Goal: Task Accomplishment & Management: Manage account settings

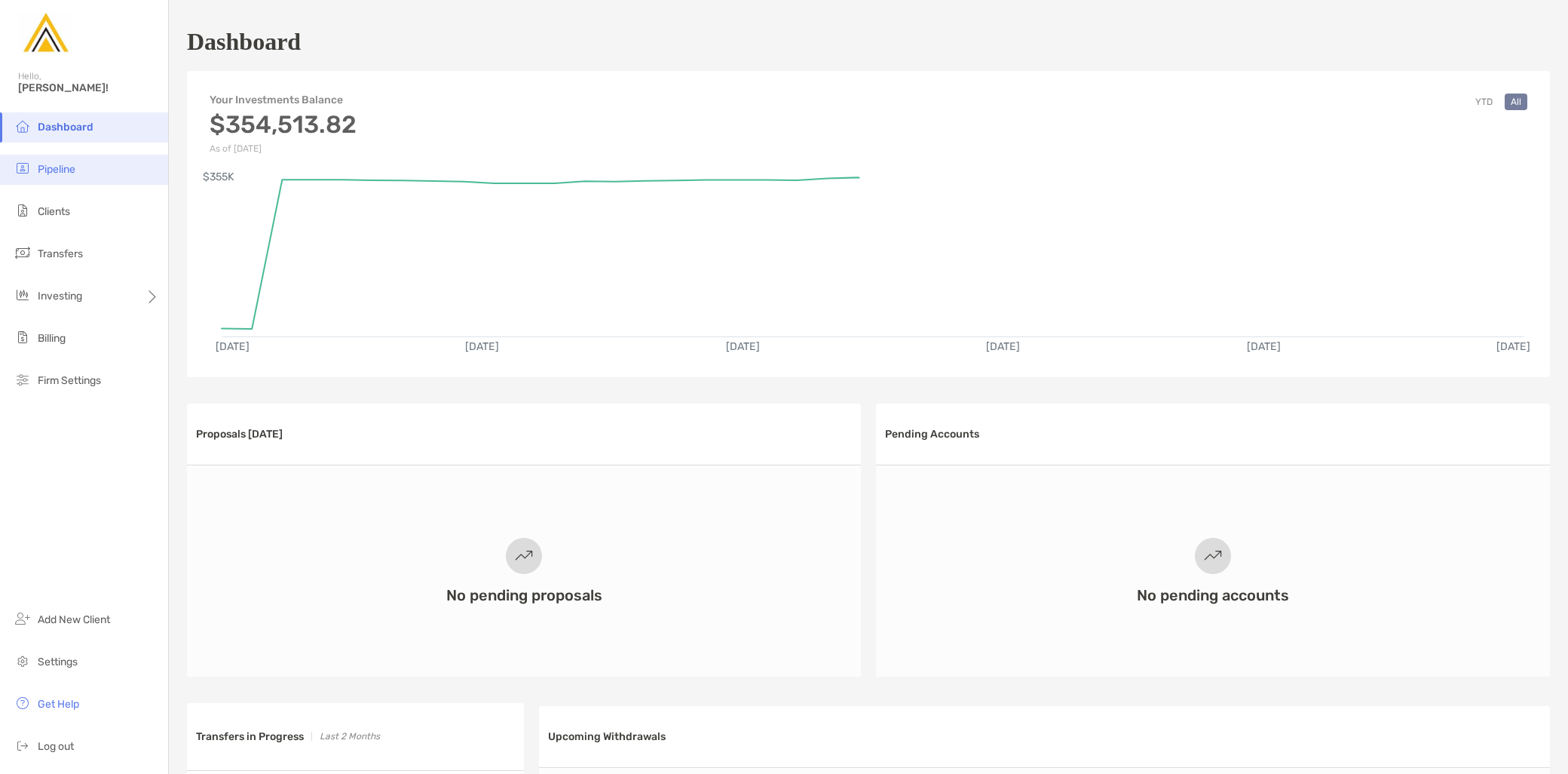
click at [78, 170] on li "Pipeline" at bounding box center [84, 170] width 169 height 30
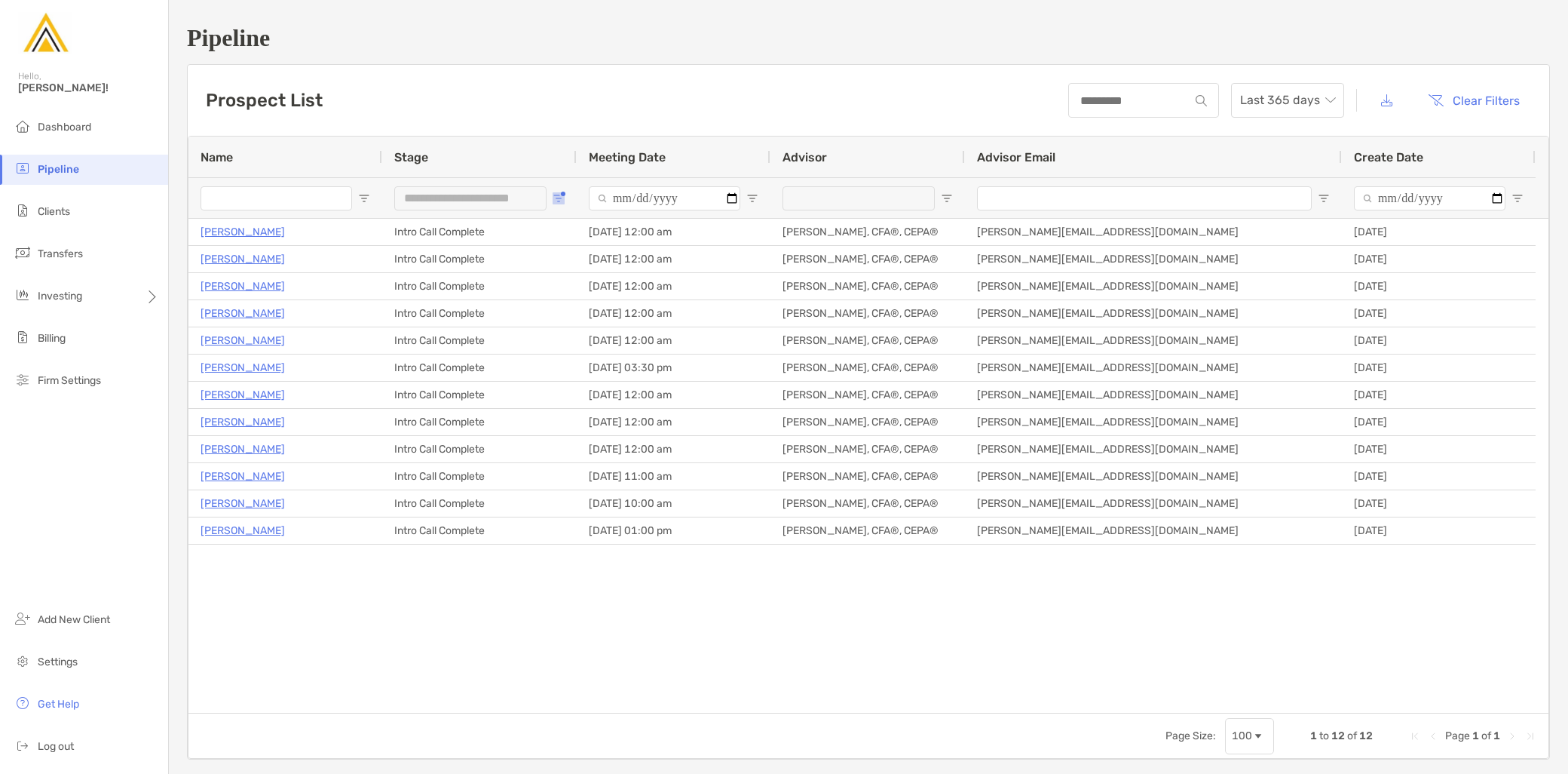
click at [555, 199] on span "Open Filter Menu" at bounding box center [558, 197] width 12 height 12
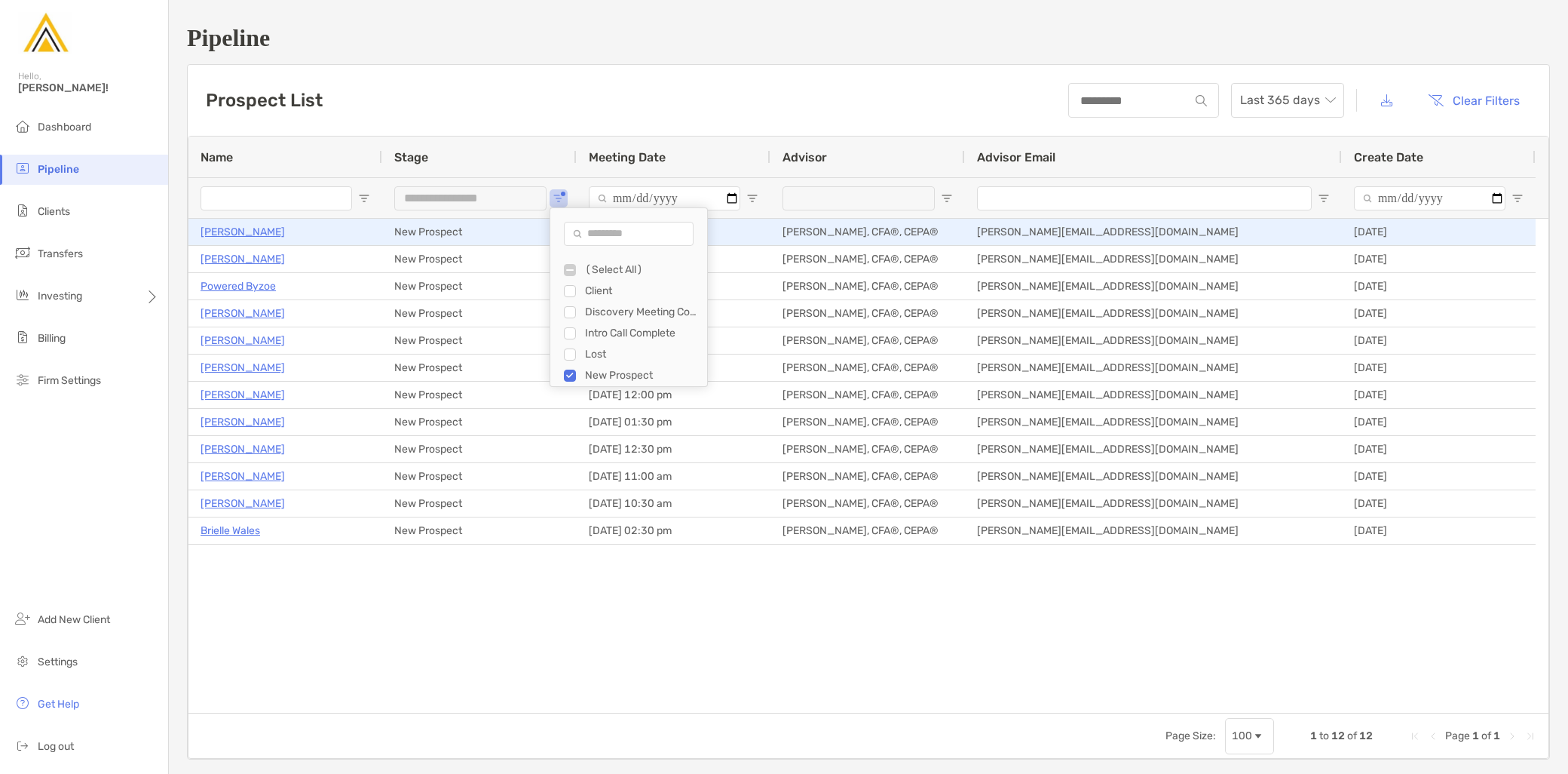
click at [227, 239] on p "Victoria Hall" at bounding box center [243, 231] width 84 height 19
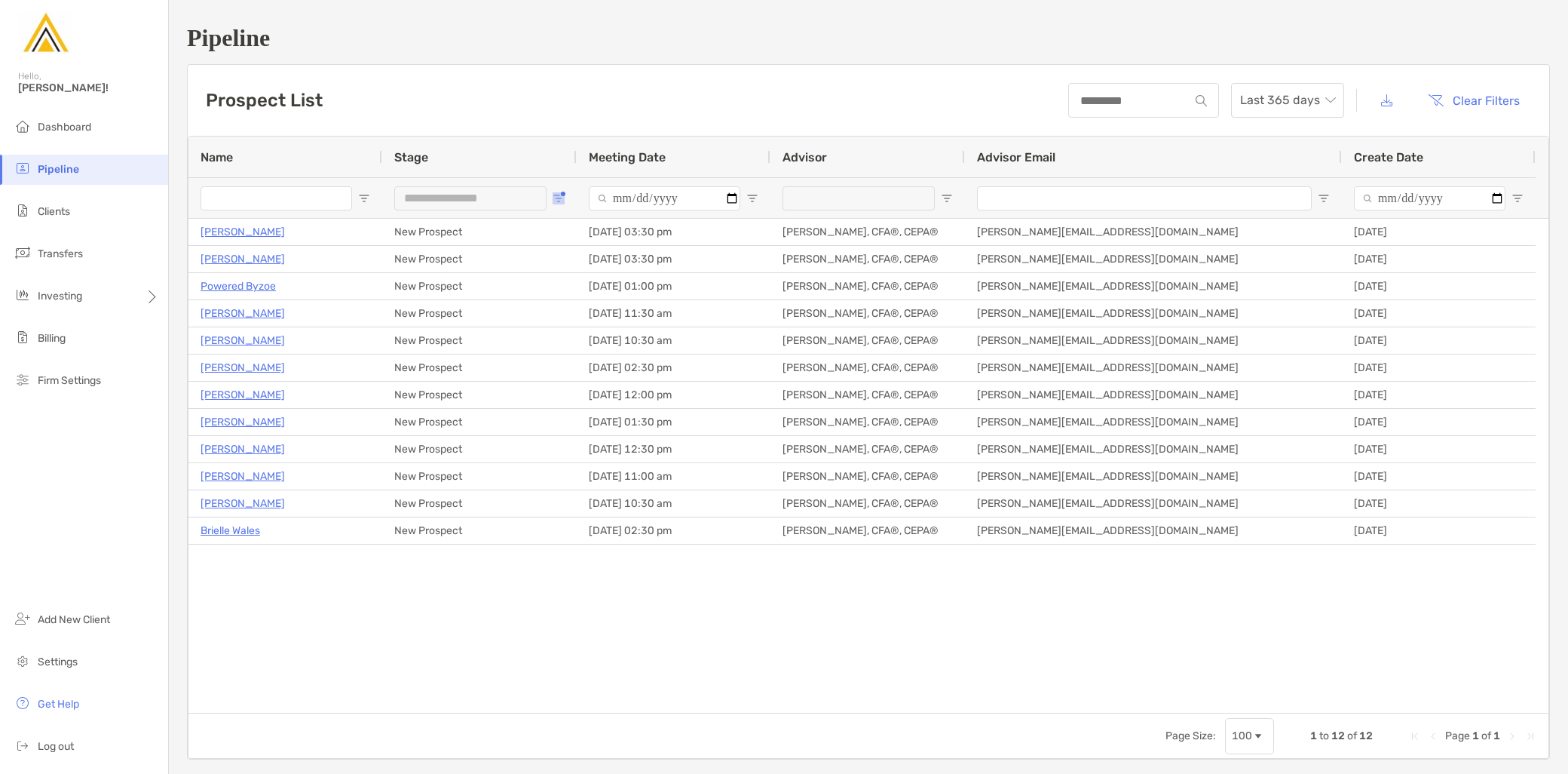
click at [556, 192] on button "Open Filter Menu" at bounding box center [558, 197] width 12 height 12
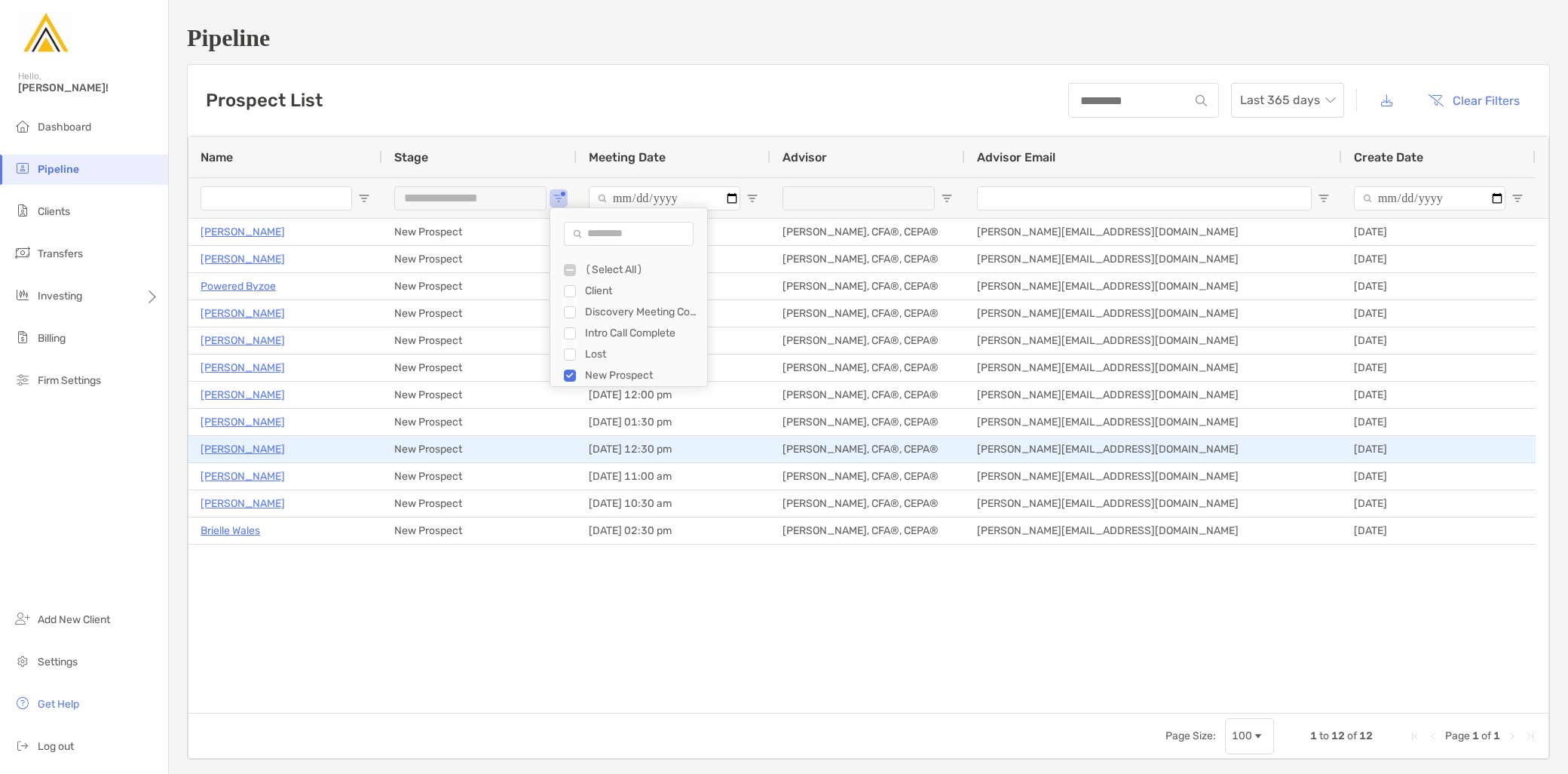
click at [238, 454] on p "[PERSON_NAME]" at bounding box center [243, 448] width 84 height 19
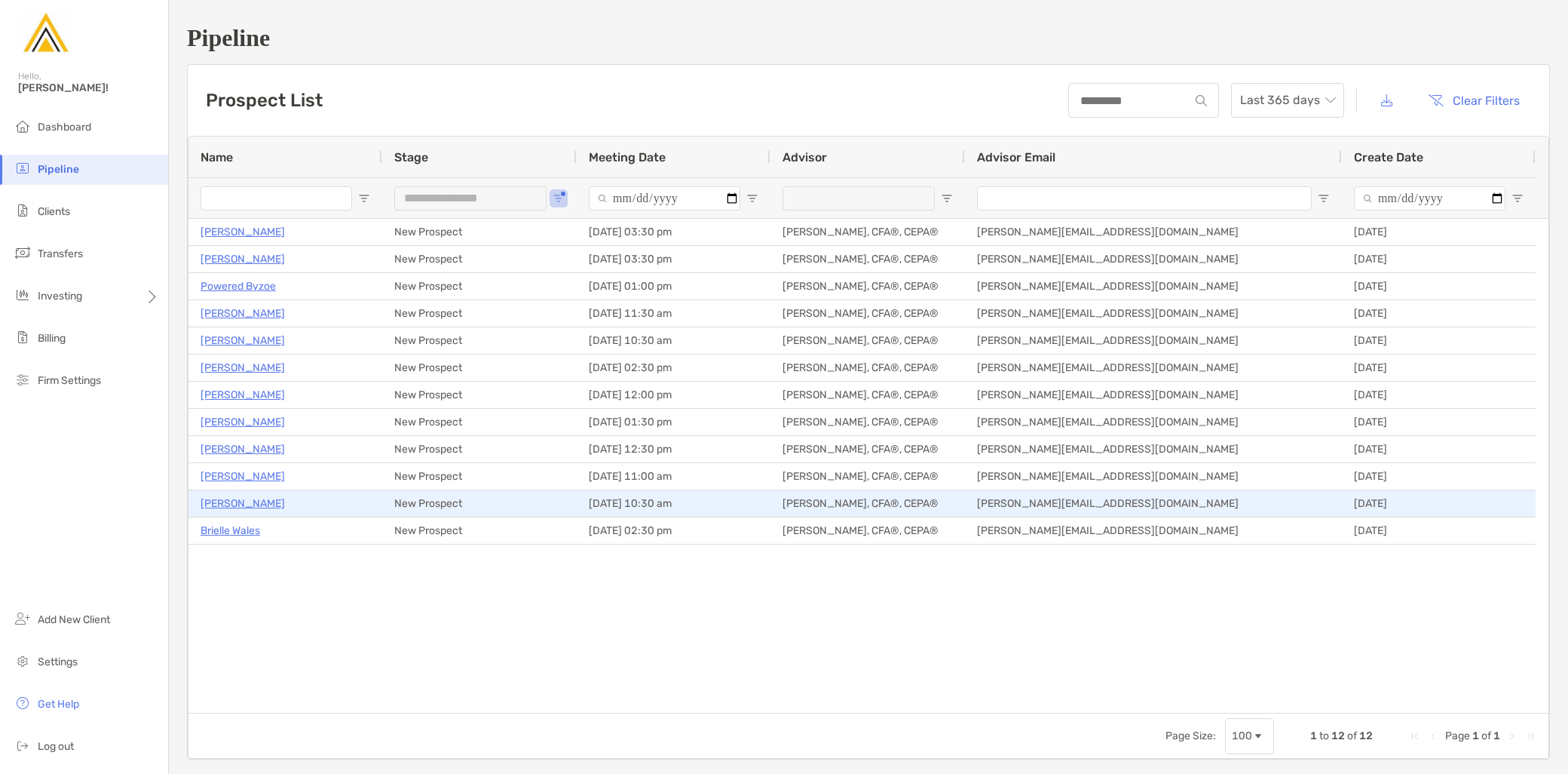
click at [237, 507] on p "[PERSON_NAME]" at bounding box center [243, 503] width 84 height 19
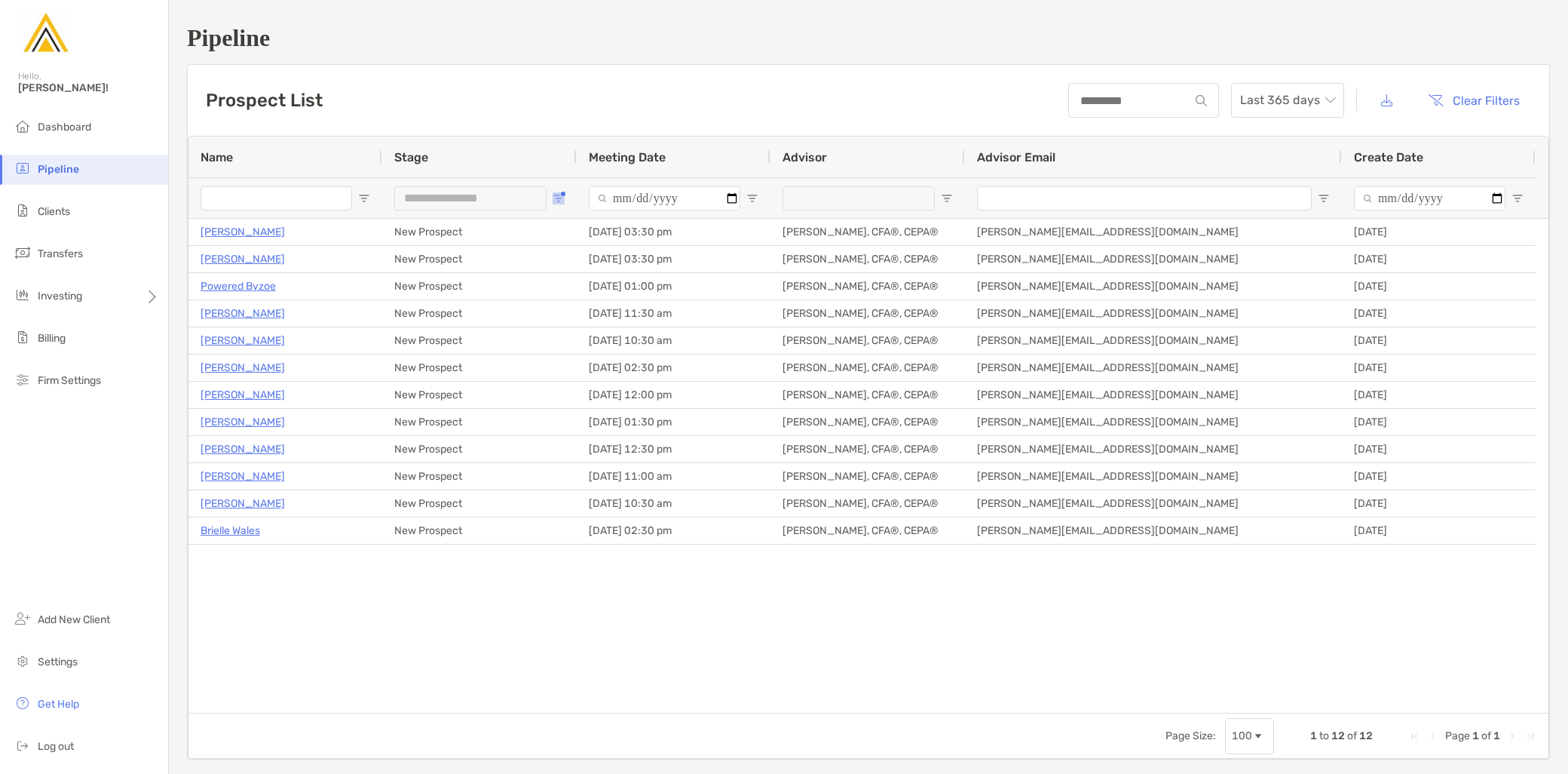
click at [559, 197] on span "Open Filter Menu" at bounding box center [558, 197] width 12 height 12
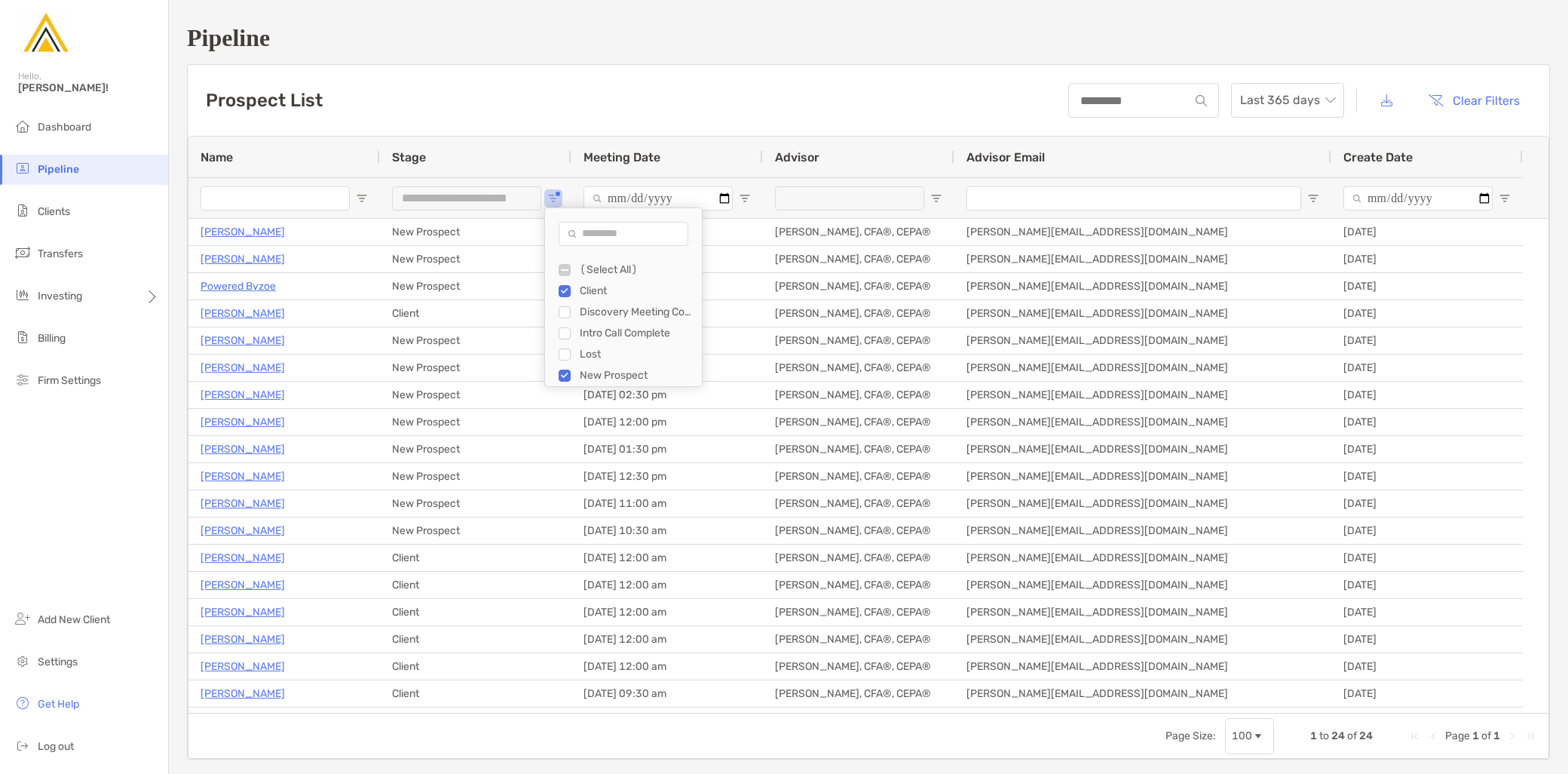
type input "**********"
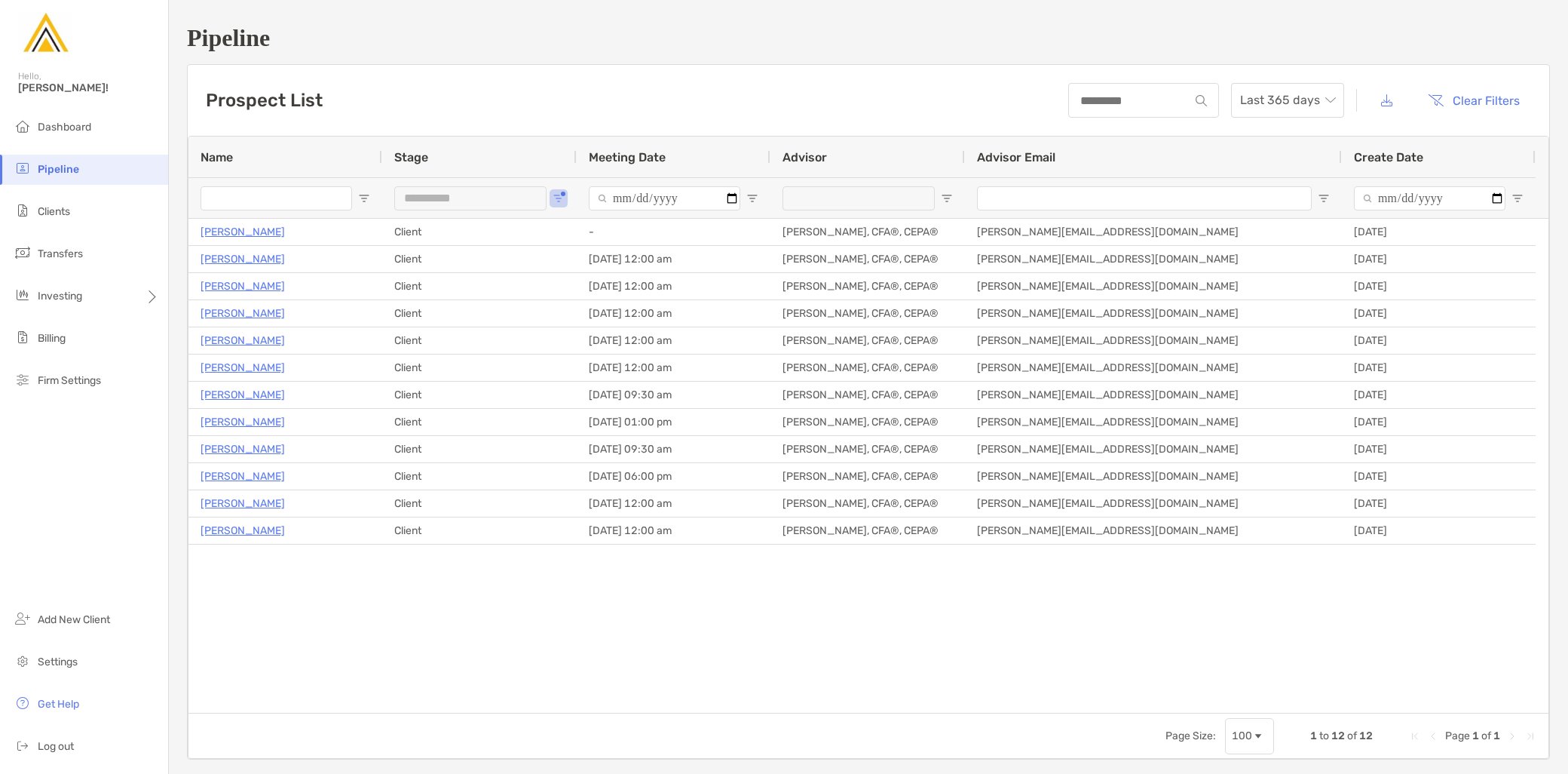
click at [463, 611] on div "Melissa Russo Client - Jeff Kaczmarczyk II, CFA®, CEPA® Jeff@tristatewealthadvi…" at bounding box center [868, 465] width 1360 height 494
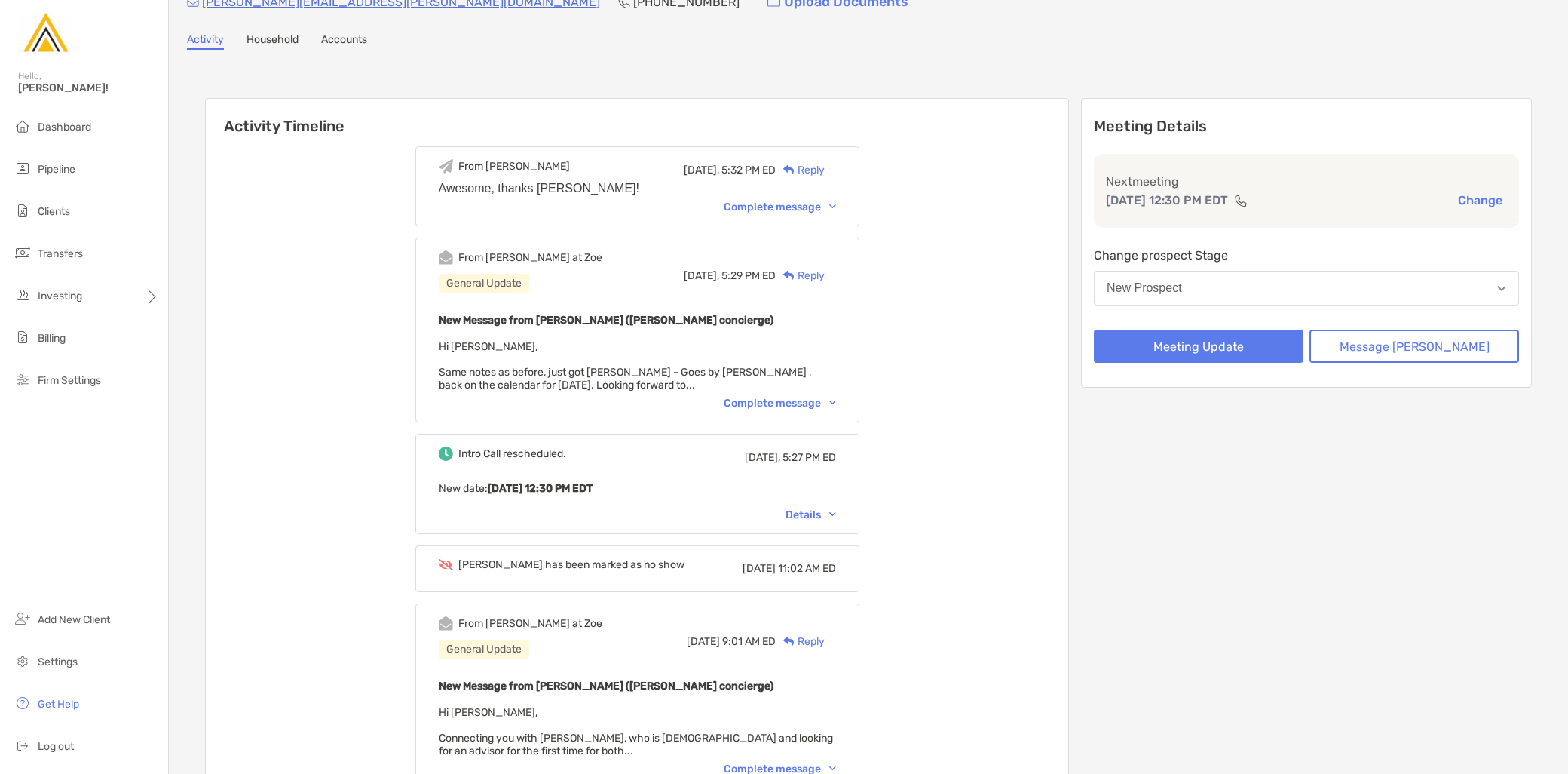
scroll to position [335, 0]
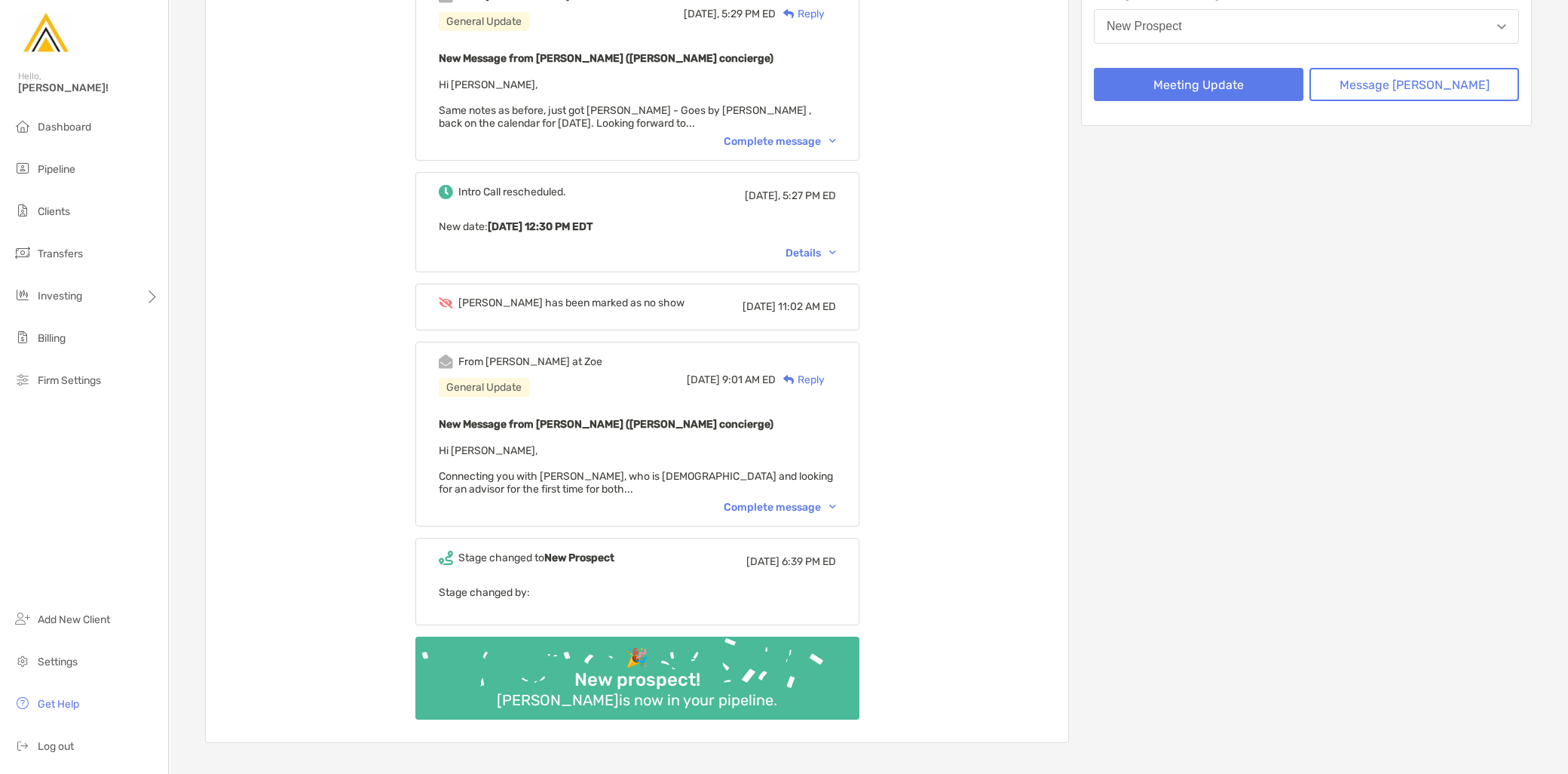
click at [801, 503] on div "Complete message" at bounding box center [779, 507] width 112 height 13
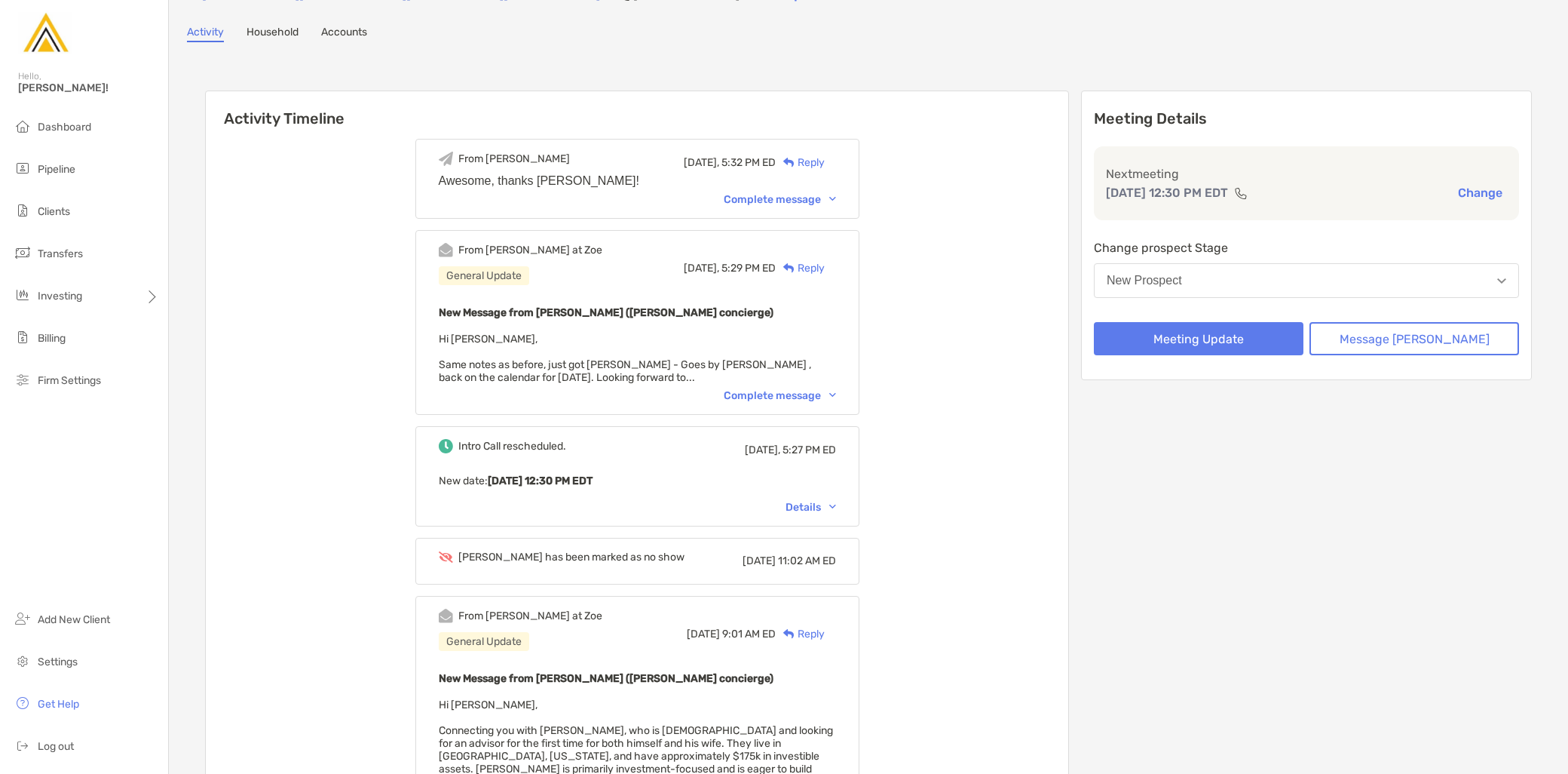
scroll to position [0, 0]
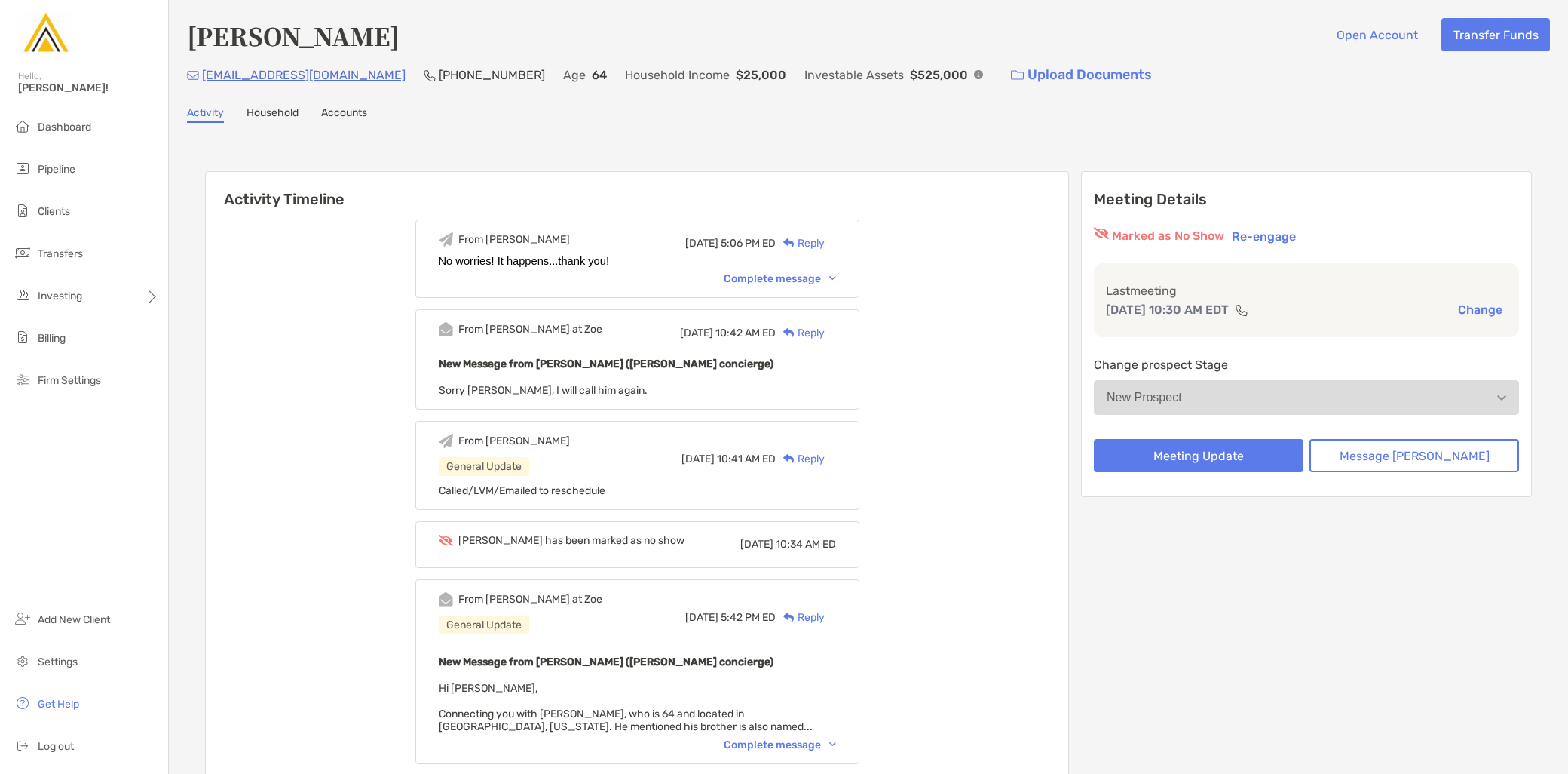
click at [817, 742] on div "Complete message" at bounding box center [779, 744] width 112 height 13
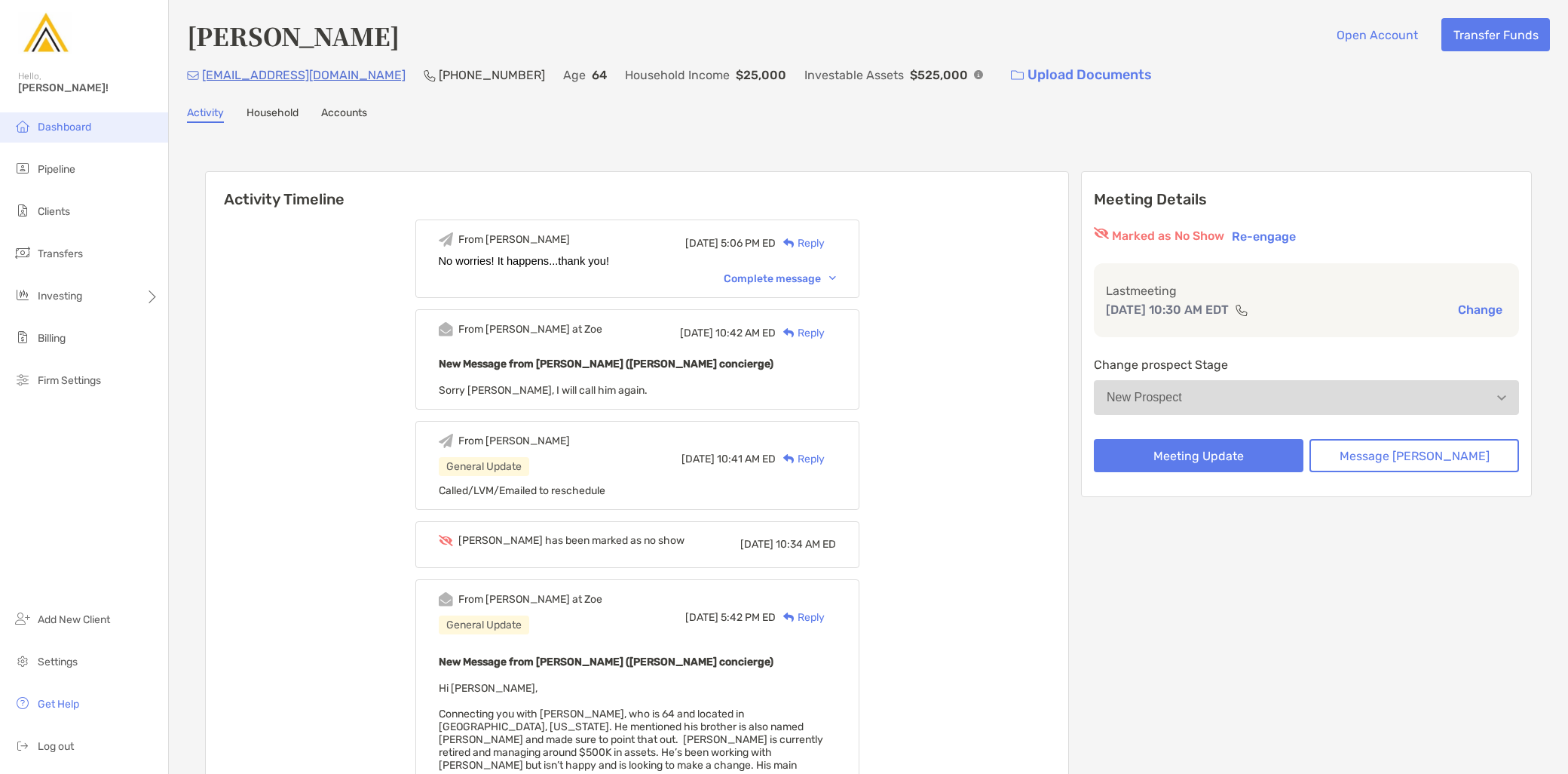
click at [56, 122] on span "Dashboard" at bounding box center [65, 127] width 54 height 13
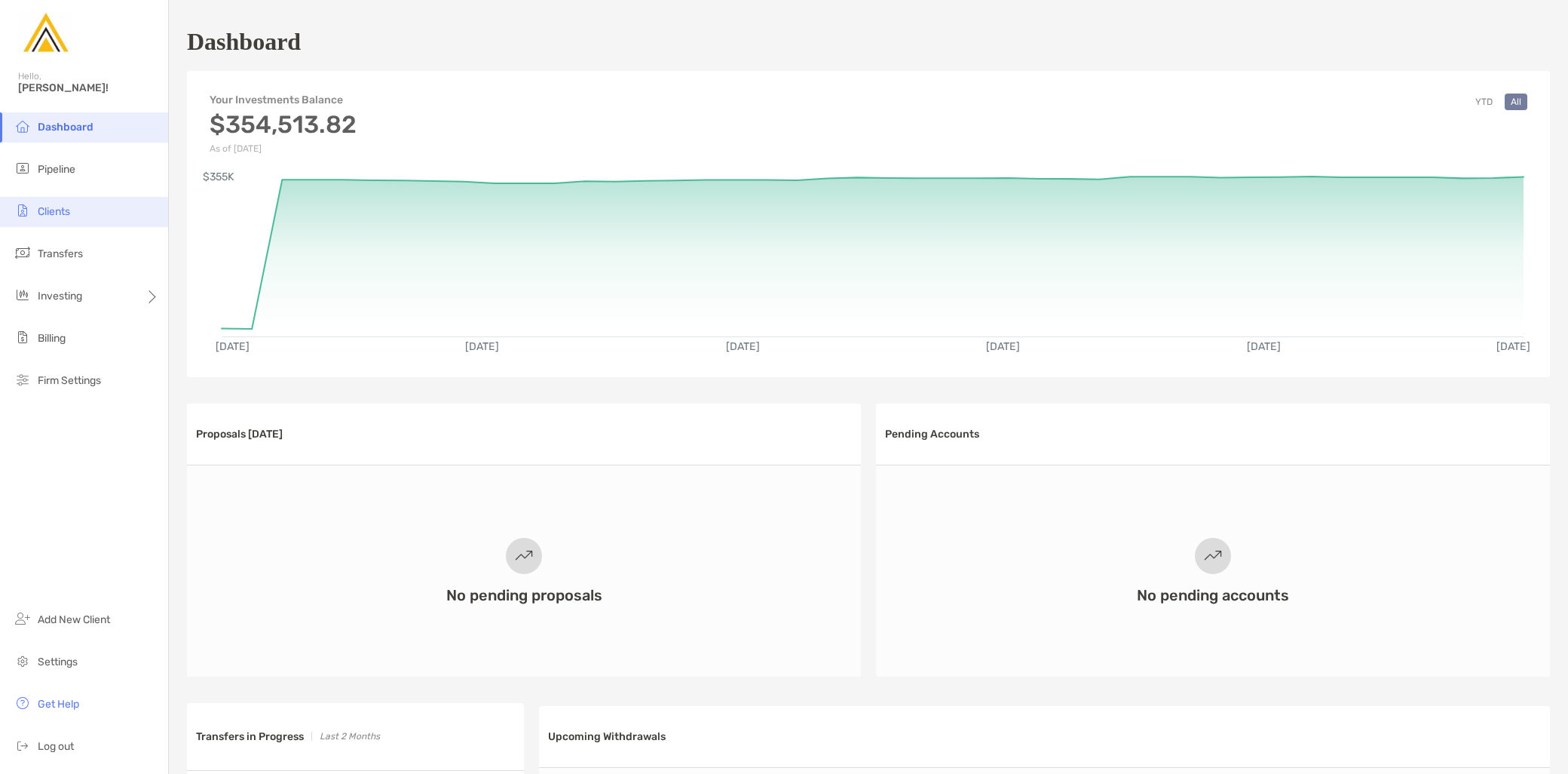
click at [77, 207] on li "Clients" at bounding box center [84, 213] width 169 height 30
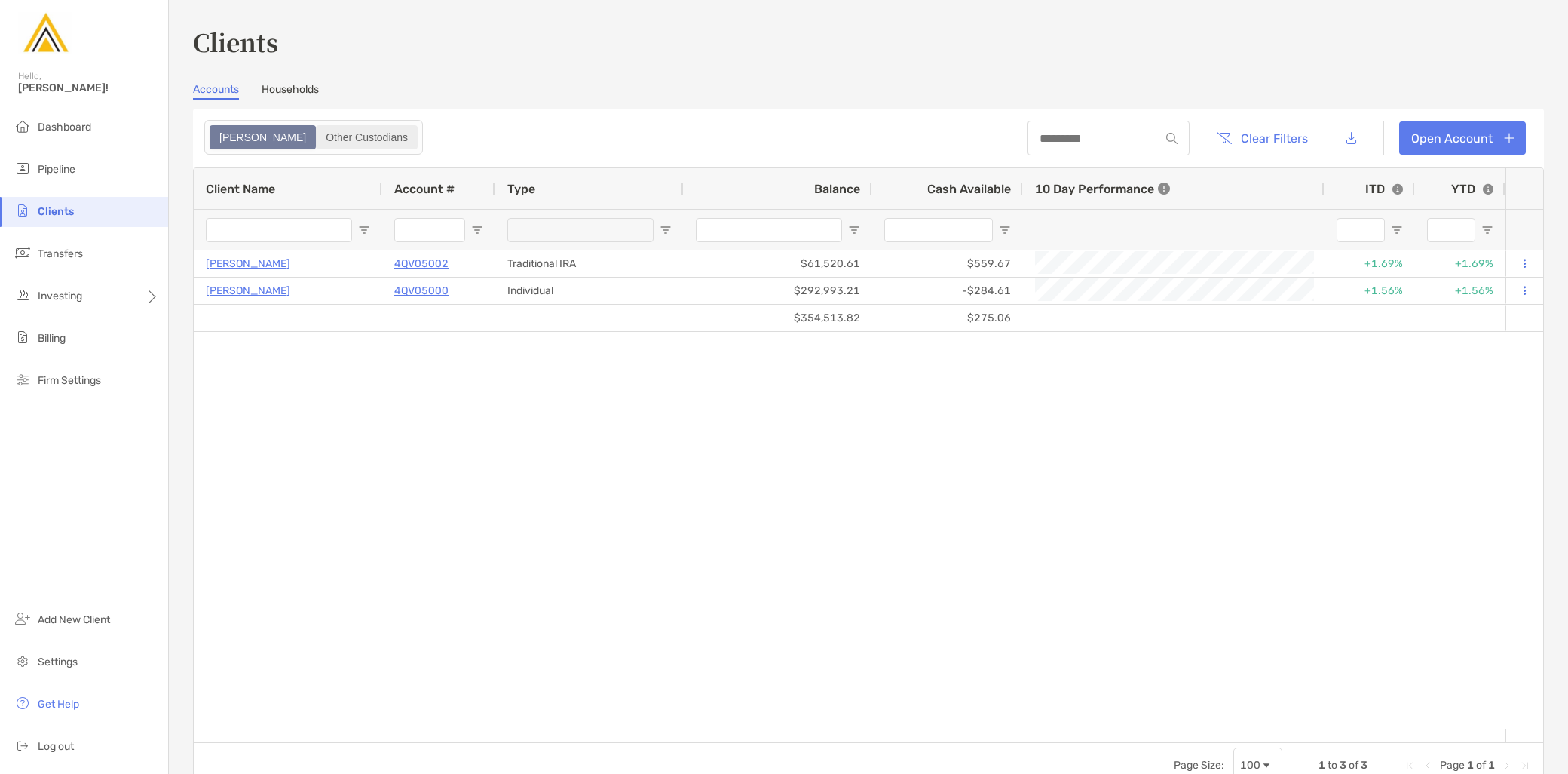
click at [321, 139] on div "Other Custodians" at bounding box center [367, 137] width 99 height 22
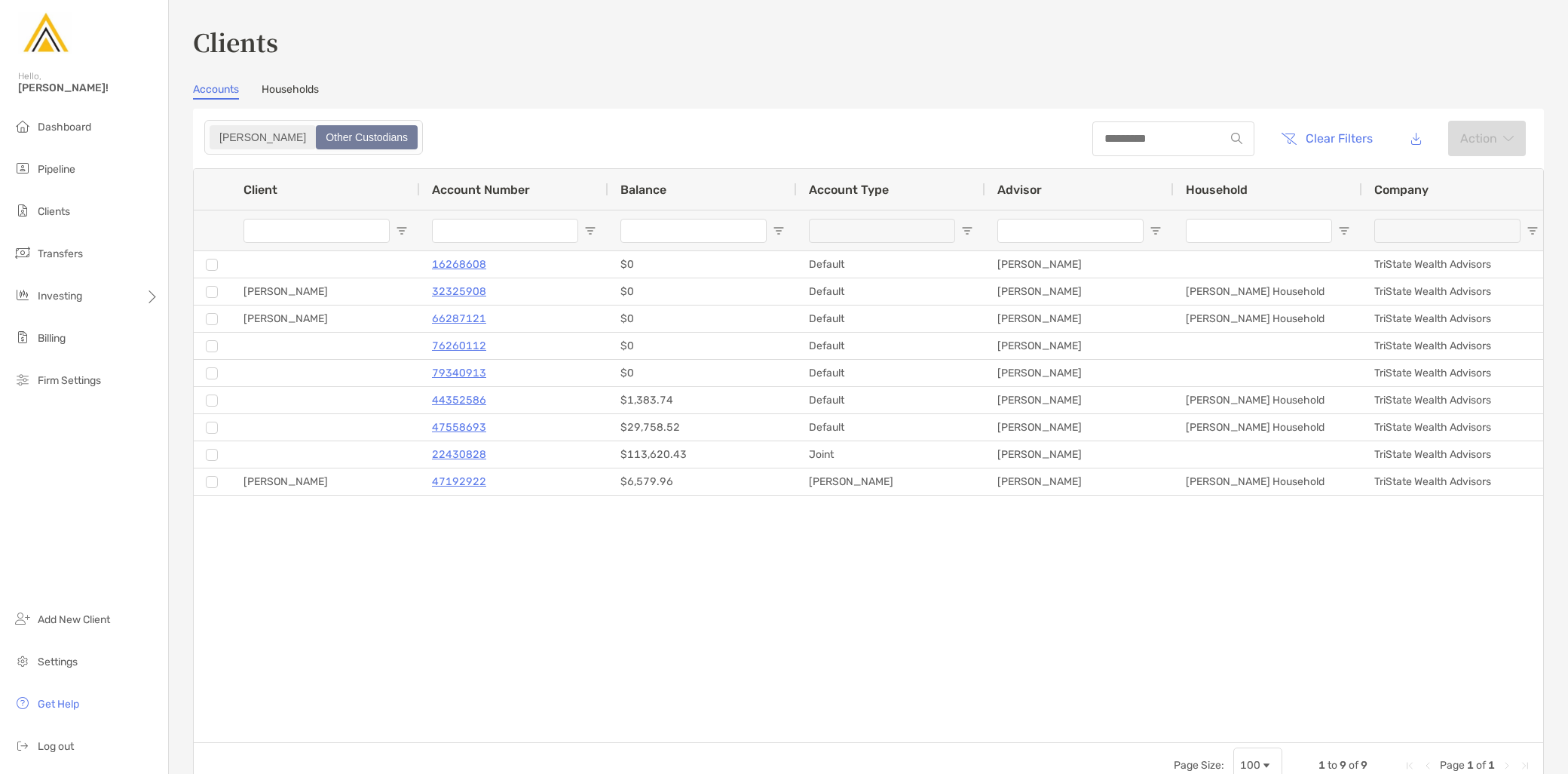
click at [231, 145] on div "Zoe" at bounding box center [262, 137] width 103 height 22
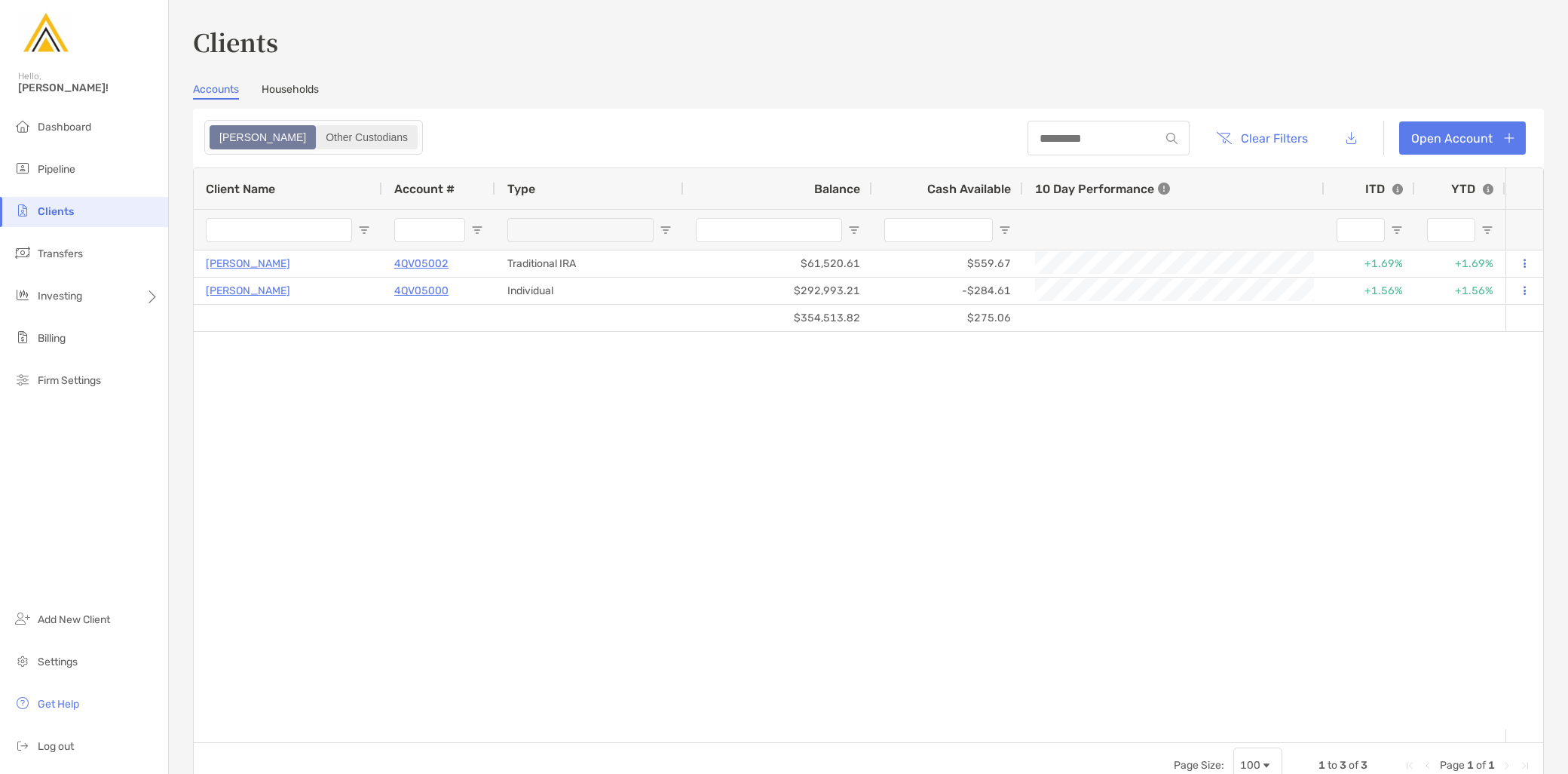
click at [319, 147] on label "Other Custodians" at bounding box center [367, 137] width 102 height 24
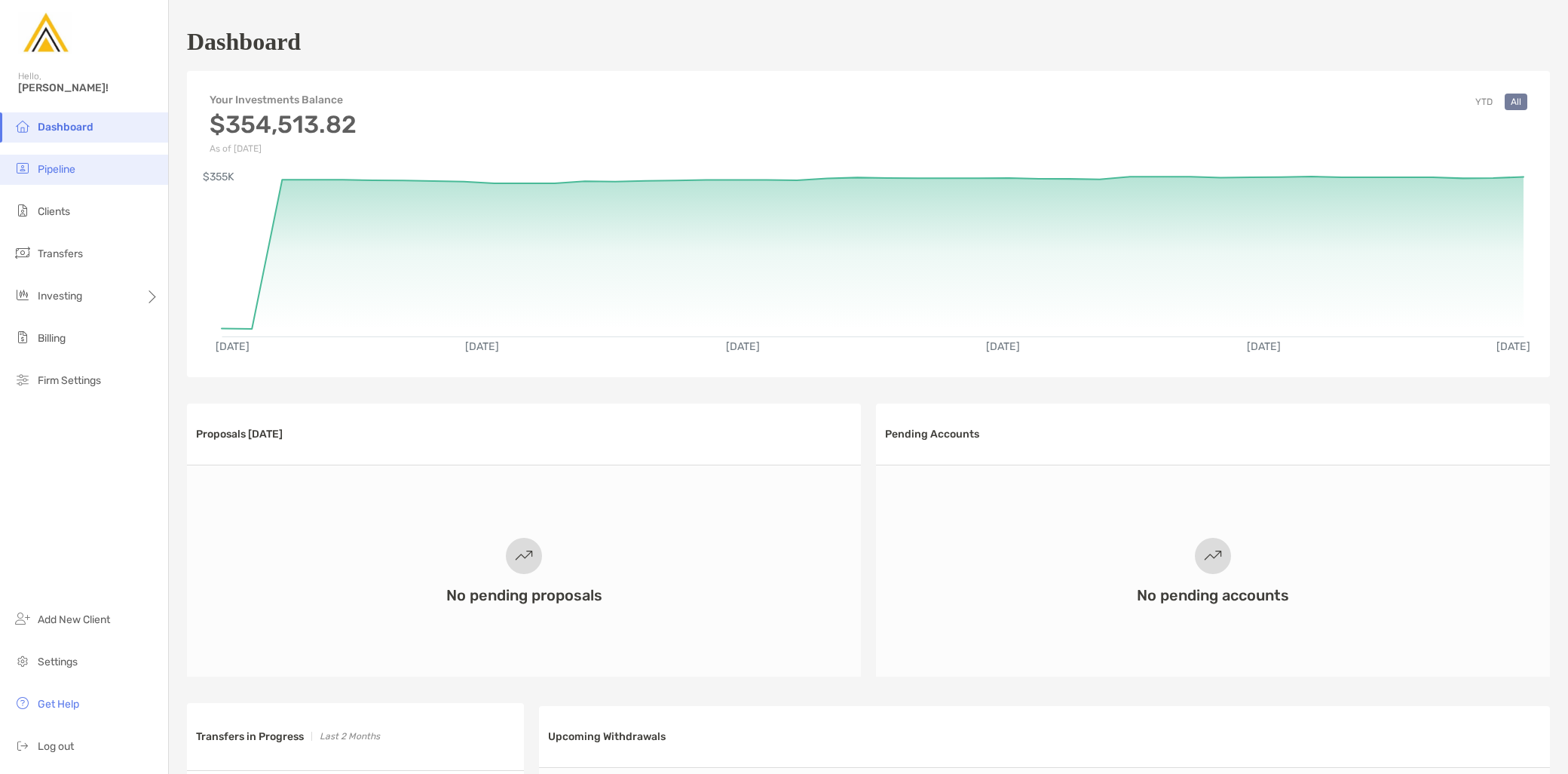
click at [84, 169] on li "Pipeline" at bounding box center [84, 170] width 169 height 30
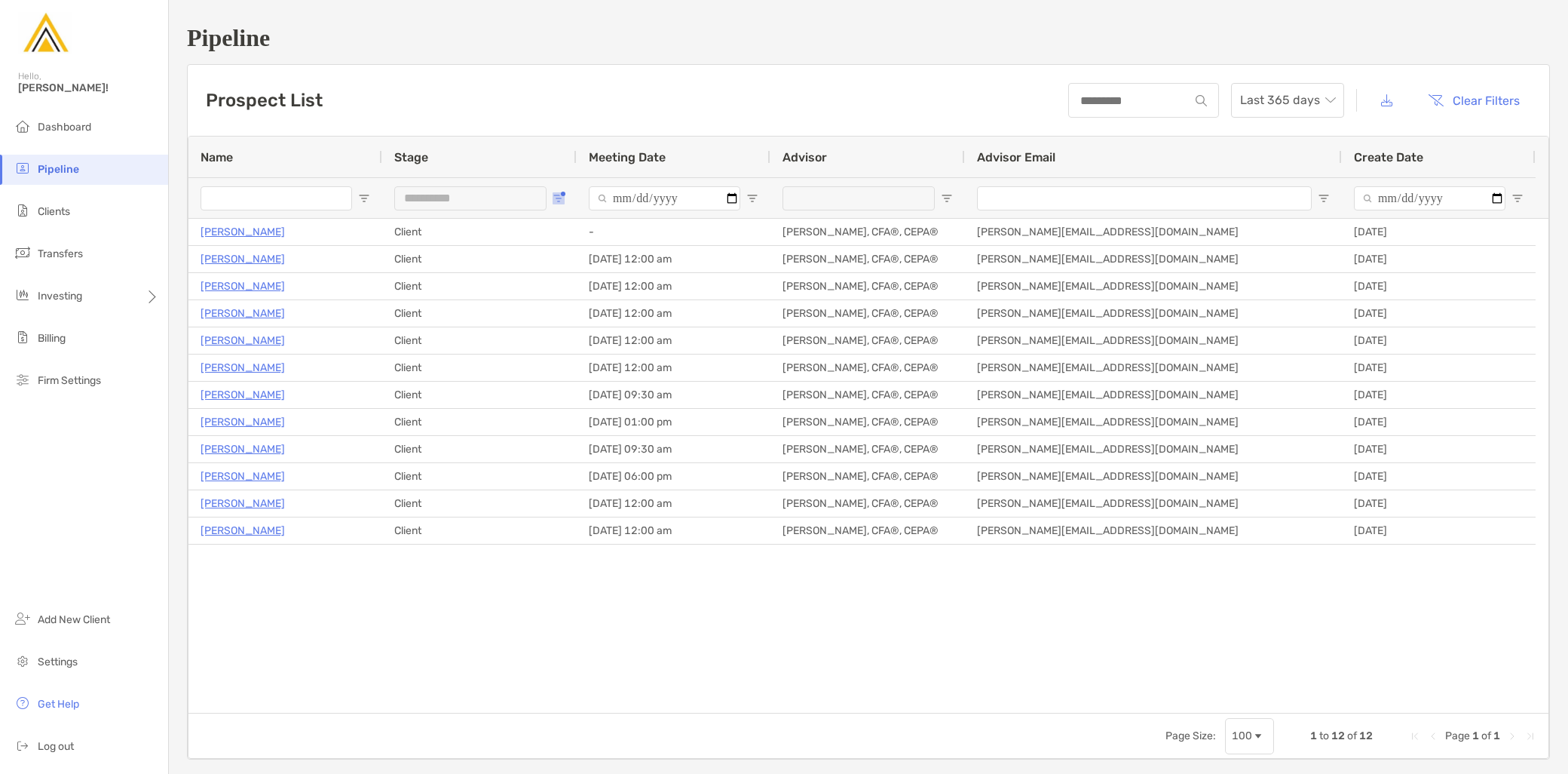
click at [558, 199] on span "Open Filter Menu" at bounding box center [558, 197] width 12 height 12
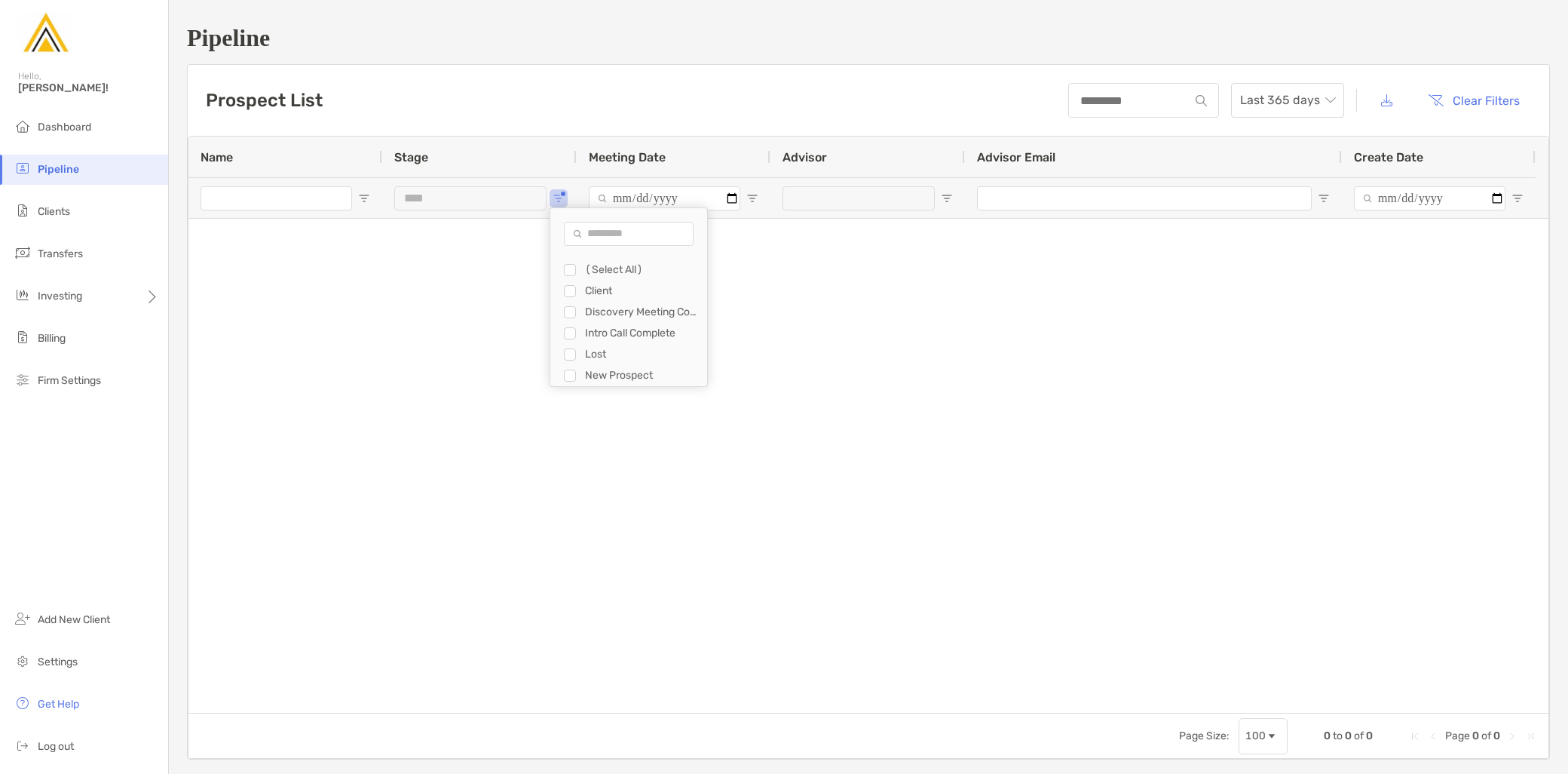
type input "**********"
